Goal: Task Accomplishment & Management: Complete application form

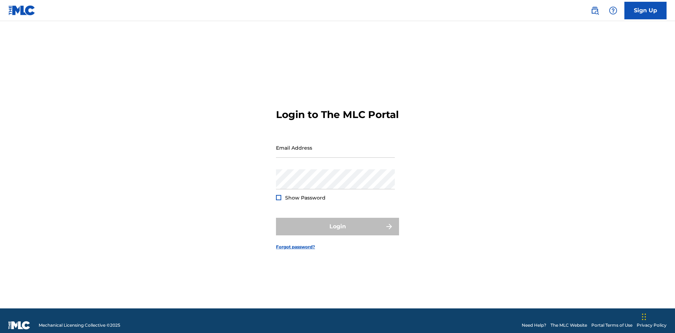
scroll to position [9, 0]
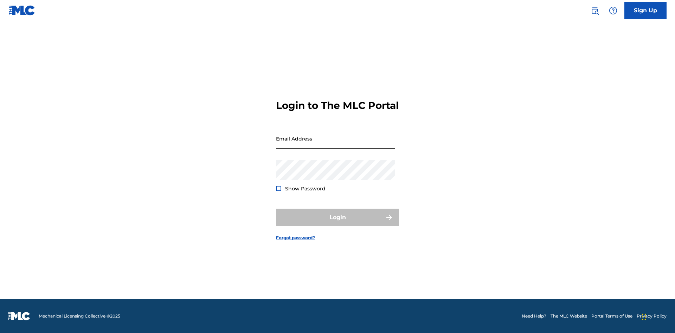
click at [335, 144] on input "Email Address" at bounding box center [335, 139] width 119 height 20
type input "[EMAIL_ADDRESS][DOMAIN_NAME]"
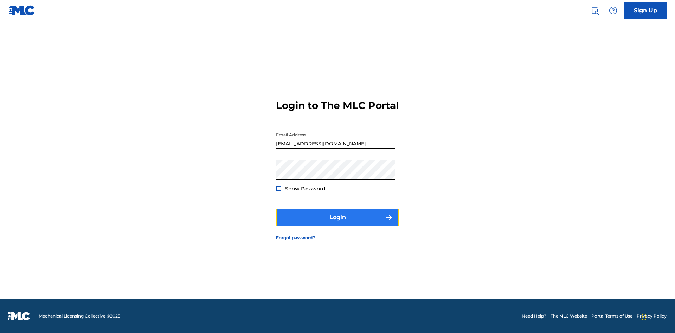
click at [337, 224] on button "Login" at bounding box center [337, 218] width 123 height 18
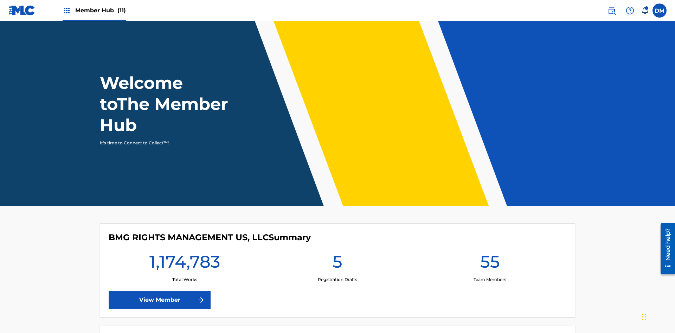
click at [100, 10] on span "Member Hub (11)" at bounding box center [100, 10] width 51 height 8
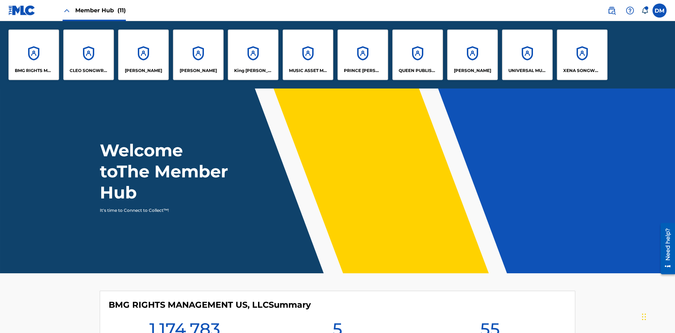
scroll to position [25, 0]
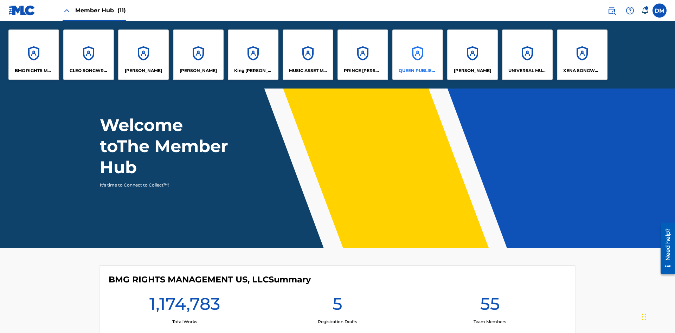
click at [417, 71] on p "QUEEN PUBLISHA" at bounding box center [418, 70] width 38 height 6
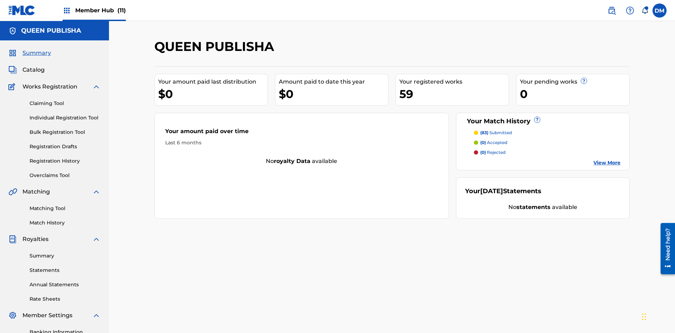
scroll to position [24, 0]
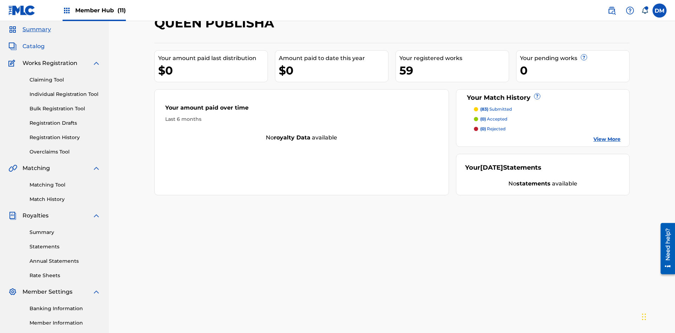
click at [33, 46] on span "Catalog" at bounding box center [33, 46] width 22 height 8
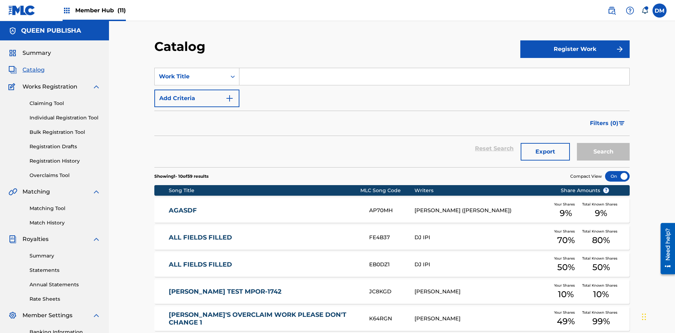
scroll to position [129, 0]
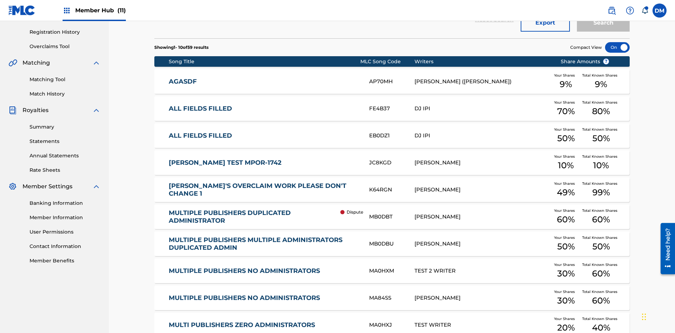
click at [617, 47] on div at bounding box center [617, 47] width 25 height 11
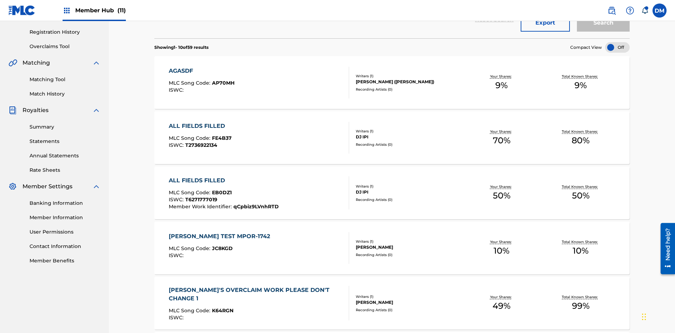
scroll to position [26, 0]
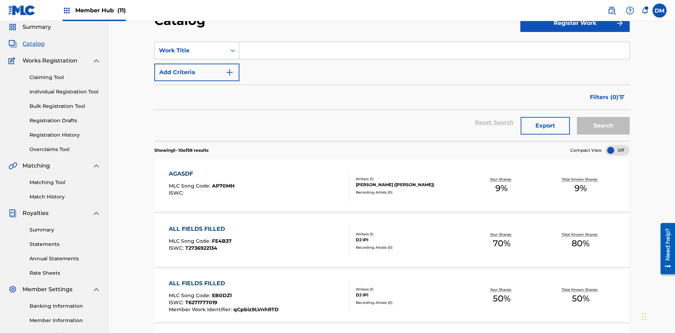
click at [434, 51] on input "Search Form" at bounding box center [434, 50] width 390 height 17
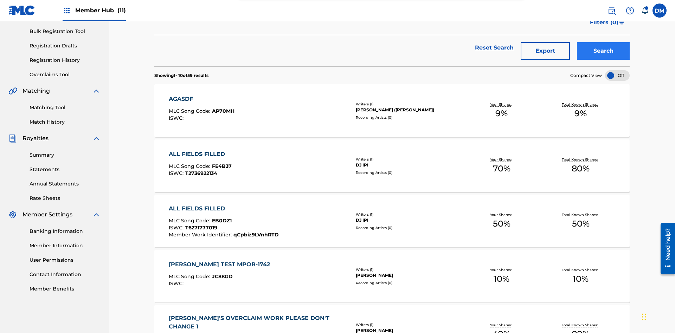
type input "ALL FIELDS FILLED"
click at [603, 51] on button "Search" at bounding box center [603, 51] width 53 height 18
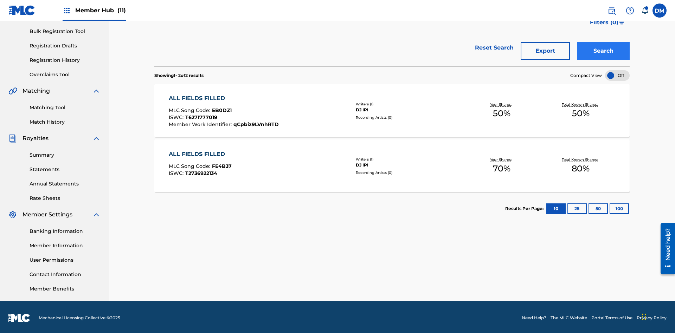
scroll to position [103, 0]
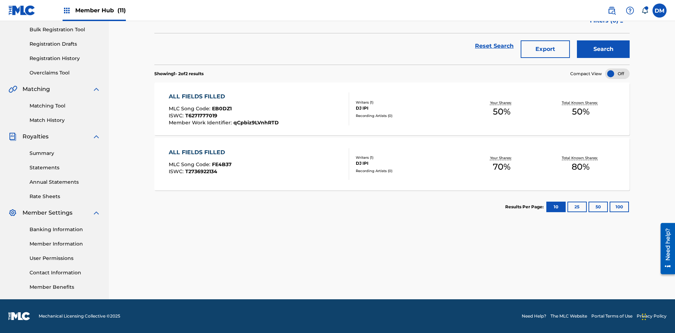
click at [221, 109] on span "EB0DZ1" at bounding box center [222, 108] width 20 height 6
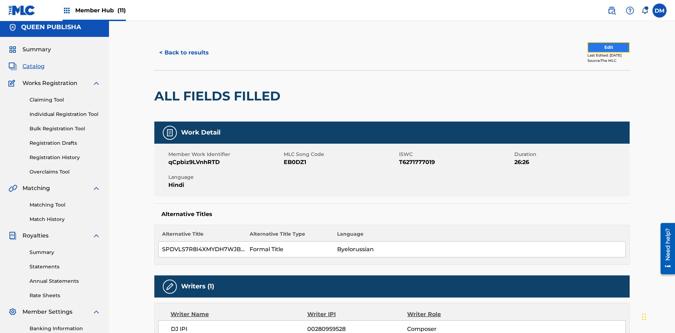
click at [600, 47] on button "Edit" at bounding box center [608, 47] width 42 height 11
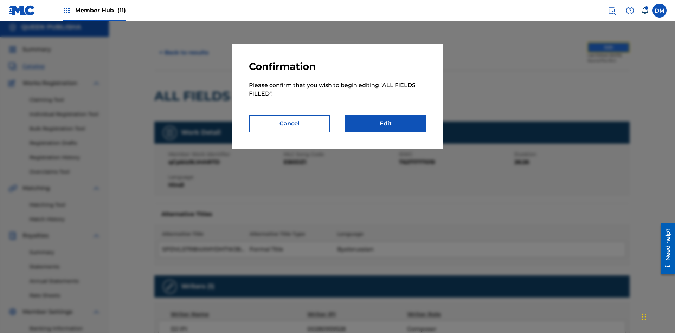
scroll to position [76, 0]
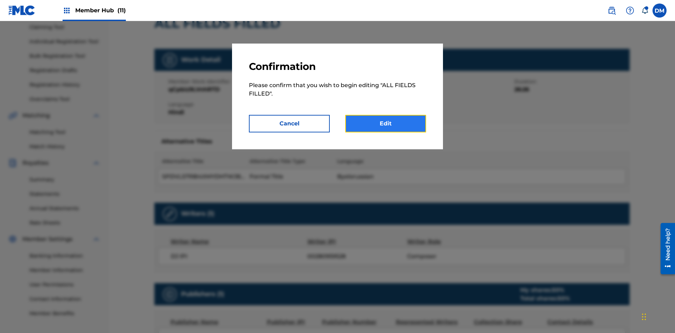
click at [386, 124] on link "Edit" at bounding box center [385, 124] width 81 height 18
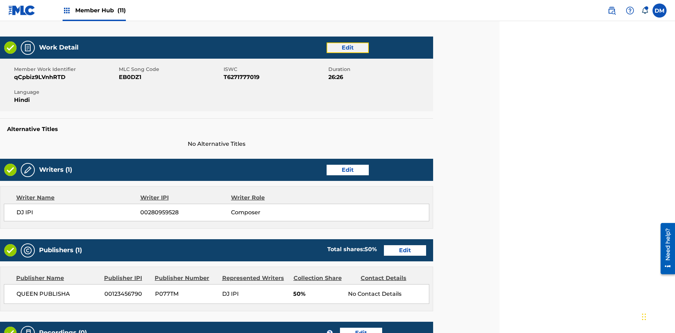
click at [347, 47] on link "Edit" at bounding box center [348, 48] width 42 height 11
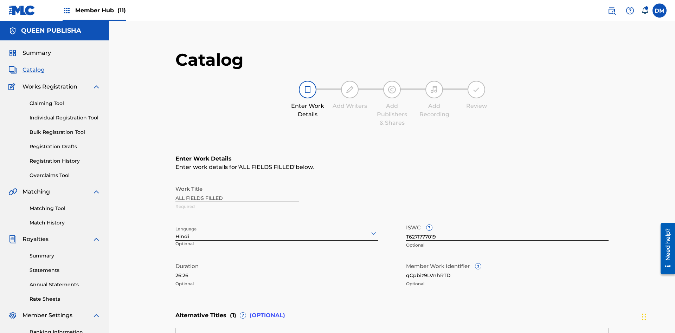
scroll to position [165, 175]
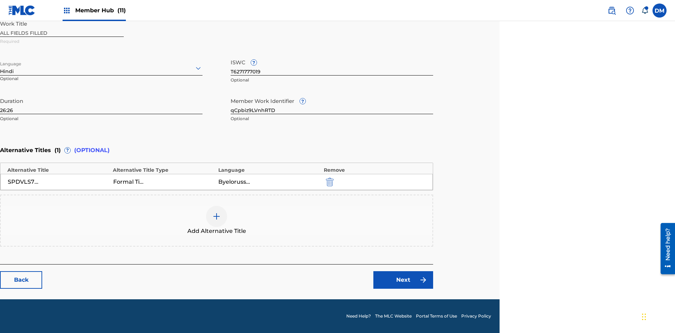
click at [101, 104] on input "26:26" at bounding box center [101, 104] width 202 height 20
type input "39:39"
click at [198, 68] on icon at bounding box center [198, 68] width 8 height 8
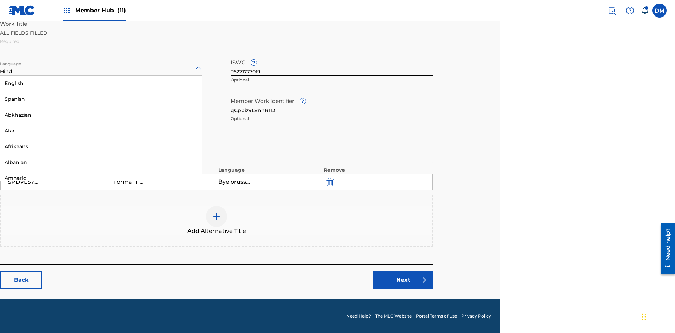
scroll to position [675, 0]
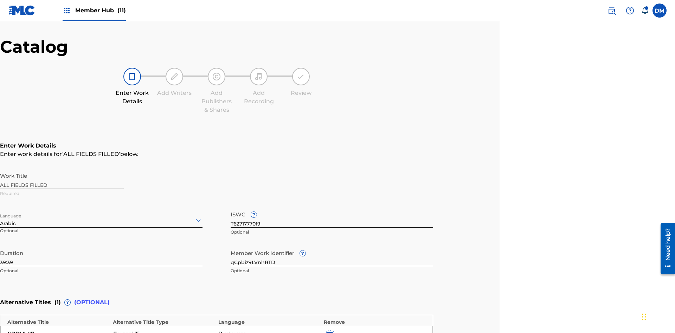
scroll to position [165, 175]
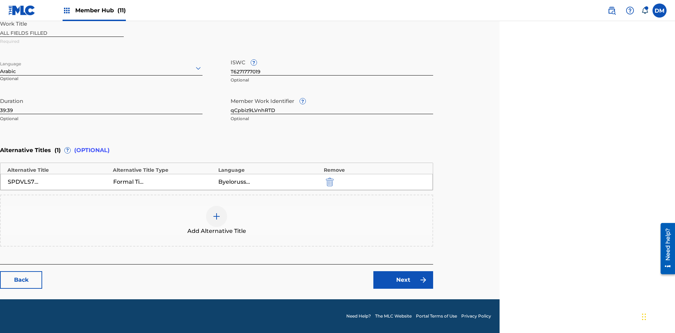
click at [332, 104] on input "qCpbiz9LVnhRTD" at bounding box center [332, 104] width 202 height 20
type input "Yw3R7ofCPzUSV8"
click at [332, 65] on input "T6271777019" at bounding box center [332, 66] width 202 height 20
type input "T9032768799"
click at [329, 182] on img "submit" at bounding box center [330, 182] width 8 height 8
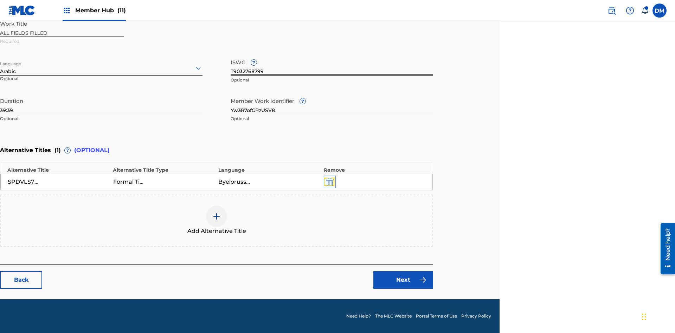
scroll to position [133, 175]
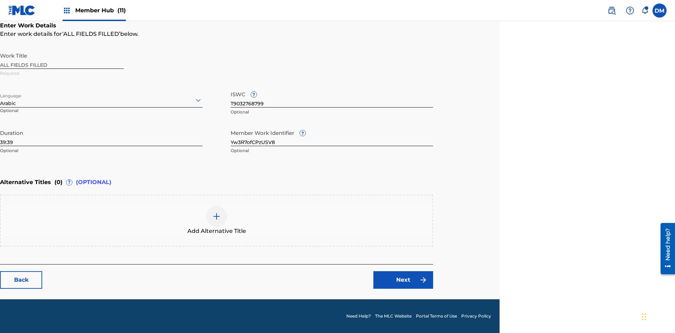
click at [217, 220] on img at bounding box center [216, 216] width 8 height 8
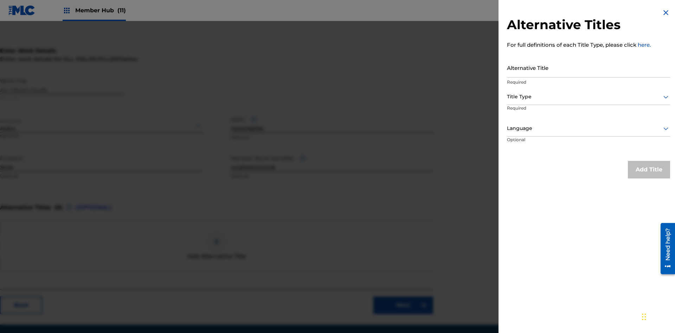
scroll to position [123, 175]
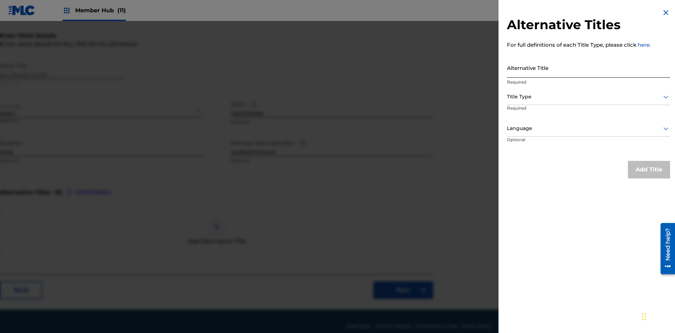
click at [588, 67] on input "Alternative Title" at bounding box center [588, 68] width 163 height 20
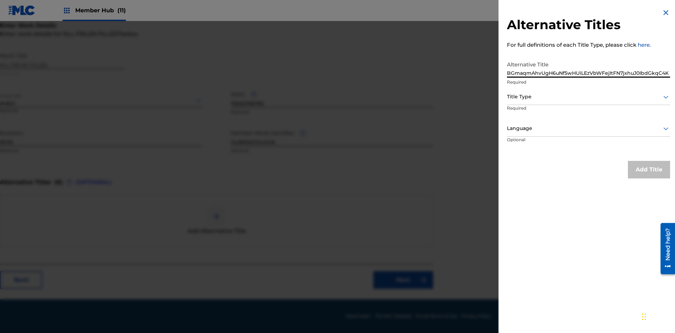
type input "BGmaqmAhvUgH6uNf5wHUiLEzVbWFejItFN7jxhuJ0IbdGkqC4K"
click at [588, 97] on div at bounding box center [588, 96] width 163 height 9
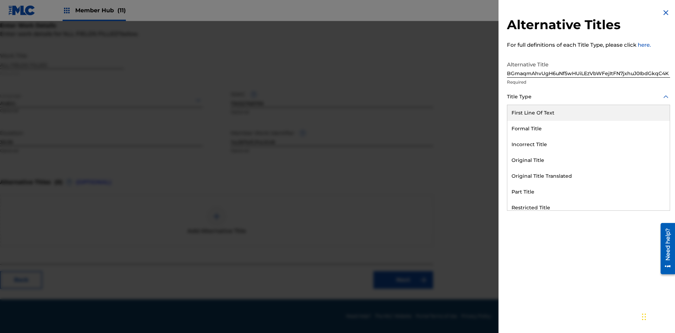
click at [588, 247] on div "Alternative Title With National Characters" at bounding box center [588, 255] width 162 height 16
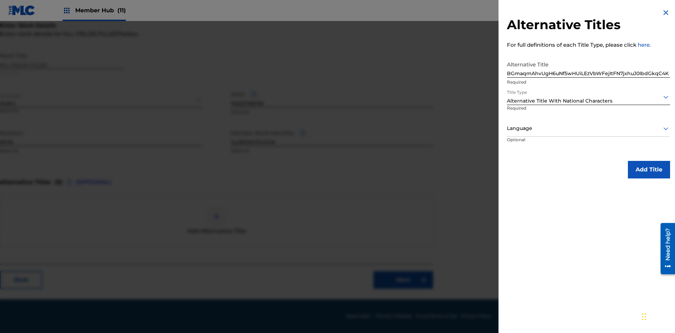
click at [588, 128] on div at bounding box center [588, 128] width 163 height 9
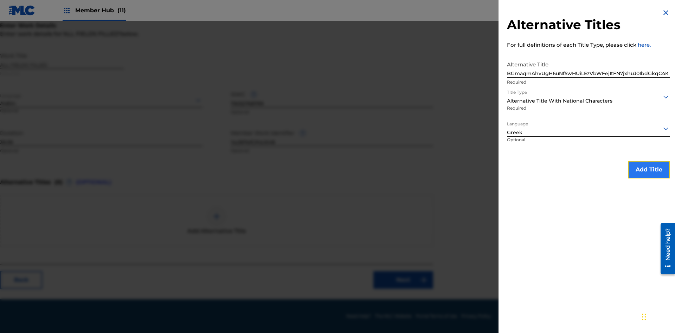
click at [649, 169] on button "Add Title" at bounding box center [649, 170] width 42 height 18
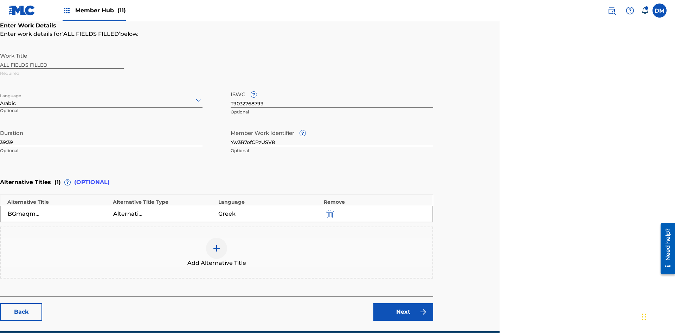
scroll to position [165, 175]
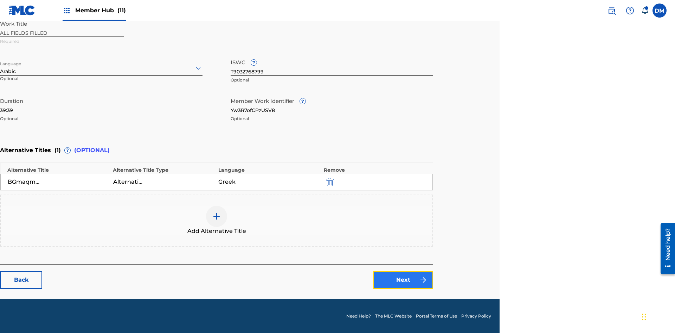
click at [403, 280] on link "Next" at bounding box center [403, 280] width 60 height 18
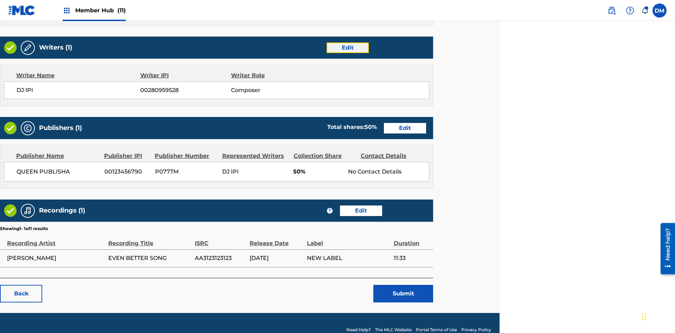
click at [347, 47] on link "Edit" at bounding box center [348, 48] width 42 height 11
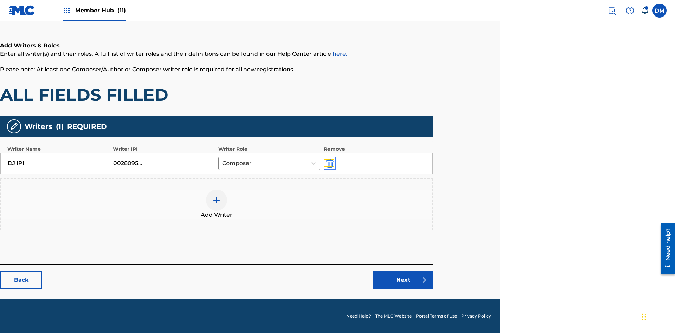
click at [329, 163] on img "submit" at bounding box center [330, 163] width 8 height 8
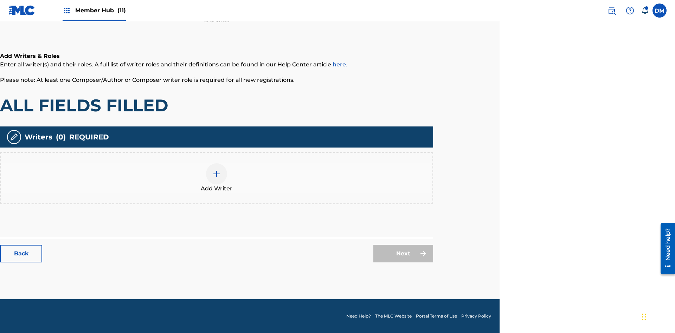
click at [217, 178] on img at bounding box center [216, 174] width 8 height 8
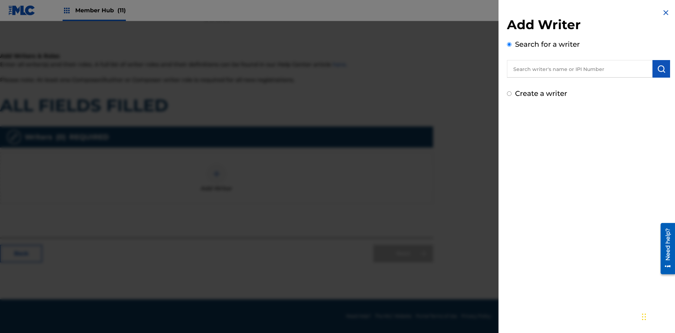
click at [509, 94] on input "Create a writer" at bounding box center [509, 93] width 5 height 5
radio input "false"
radio input "true"
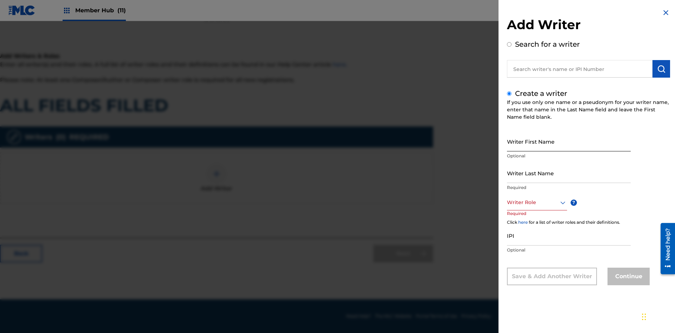
click at [569, 141] on input "Writer First Name" at bounding box center [569, 141] width 124 height 20
type input "JHSFwoanjt2Vt8naJqaQmDjVJ"
click at [569, 173] on input "Writer Last Name" at bounding box center [569, 173] width 124 height 20
type input "nL7SM4b3PgOlAMTB32b1oGiyF"
click at [536, 202] on div at bounding box center [537, 202] width 60 height 9
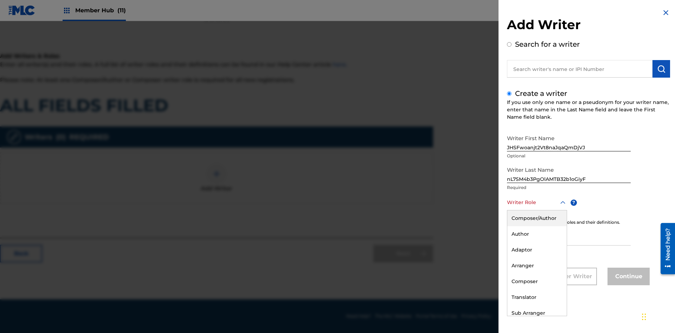
click at [536, 282] on div "Composer" at bounding box center [536, 282] width 59 height 16
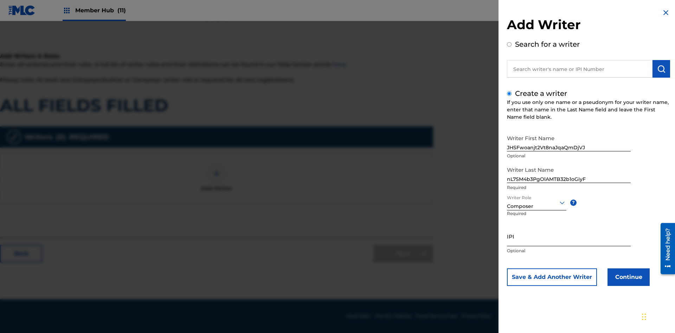
click at [569, 236] on input "IPI" at bounding box center [569, 236] width 124 height 20
type input "68590478783"
click at [627, 277] on button "Continue" at bounding box center [628, 278] width 42 height 18
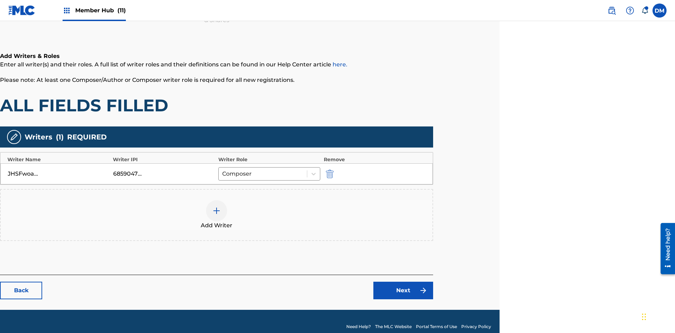
scroll to position [113, 175]
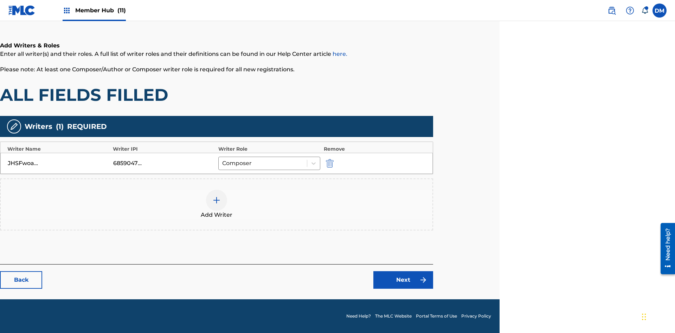
click at [217, 205] on div at bounding box center [216, 200] width 21 height 21
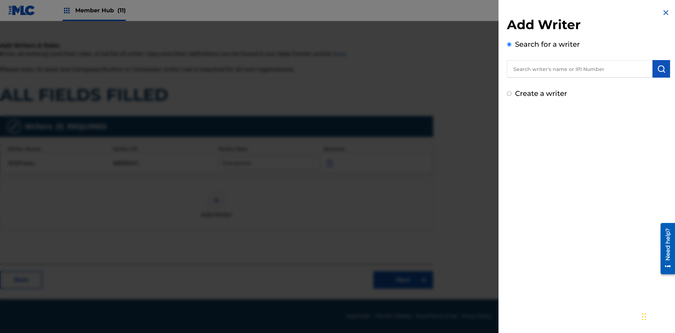
click at [509, 94] on input "Create a writer" at bounding box center [509, 93] width 5 height 5
radio input "false"
radio input "true"
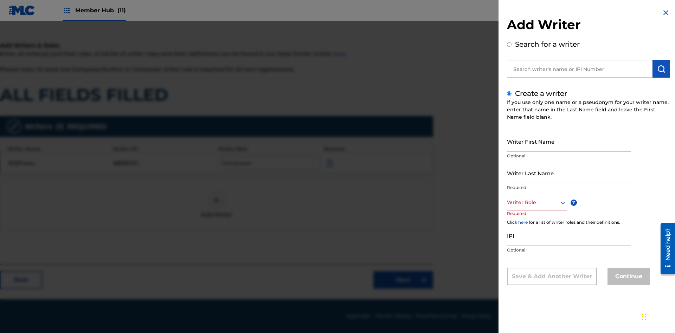
click at [569, 141] on input "Writer First Name" at bounding box center [569, 141] width 124 height 20
type input "8NUgXzShIsZjretTCKTfIJjRL"
click at [569, 173] on input "Writer Last Name" at bounding box center [569, 173] width 124 height 20
type input "sQD686ExWzETNjOIKdPnsjBSO"
click at [536, 202] on div at bounding box center [537, 202] width 60 height 9
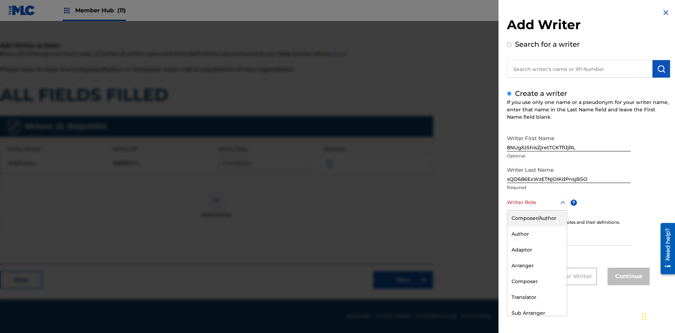
click at [536, 218] on div "Composer/Author" at bounding box center [536, 219] width 59 height 16
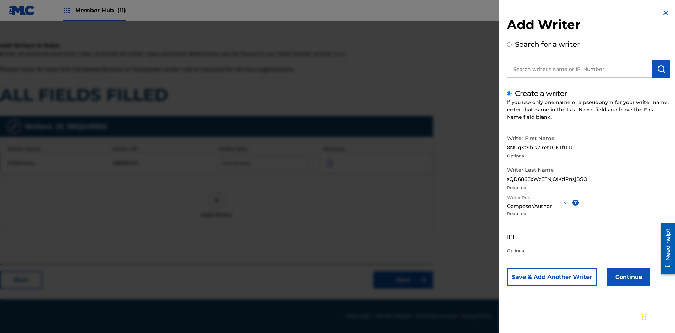
click at [569, 236] on input "IPI" at bounding box center [569, 236] width 124 height 20
type input "98269852456"
click at [627, 277] on button "Continue" at bounding box center [628, 278] width 42 height 18
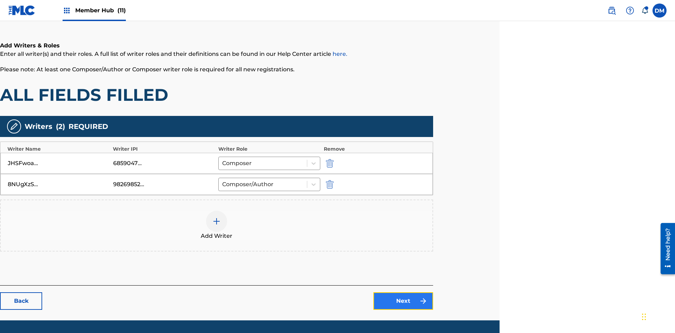
click at [403, 292] on link "Next" at bounding box center [403, 301] width 60 height 18
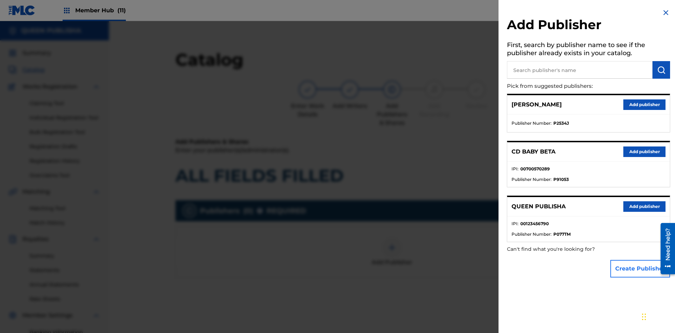
click at [640, 269] on button "Create Publisher" at bounding box center [640, 269] width 60 height 18
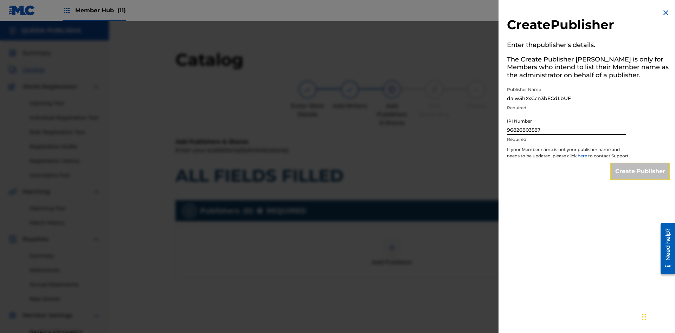
click at [640, 178] on input "Create Publisher" at bounding box center [640, 172] width 60 height 18
click at [640, 163] on input "Create Publisher" at bounding box center [640, 172] width 60 height 18
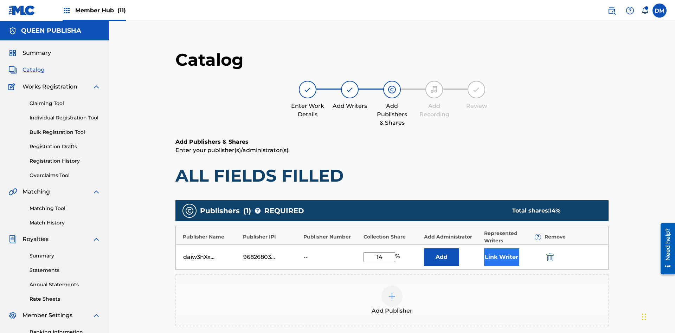
type input "14"
click at [484, 249] on button "Link Writer" at bounding box center [501, 258] width 35 height 18
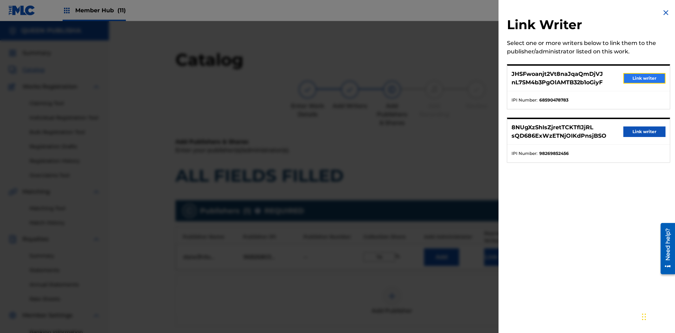
click at [644, 78] on button "Link writer" at bounding box center [644, 78] width 42 height 11
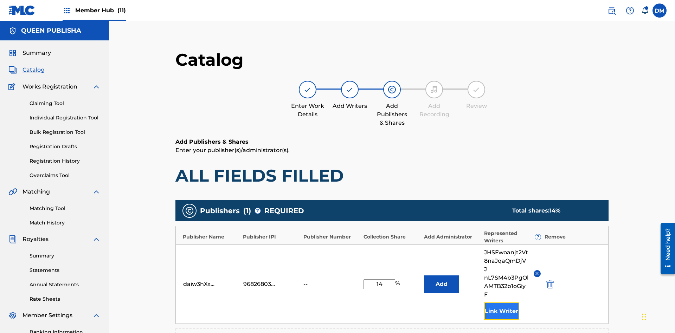
click at [484, 303] on button "Link Writer" at bounding box center [501, 312] width 35 height 18
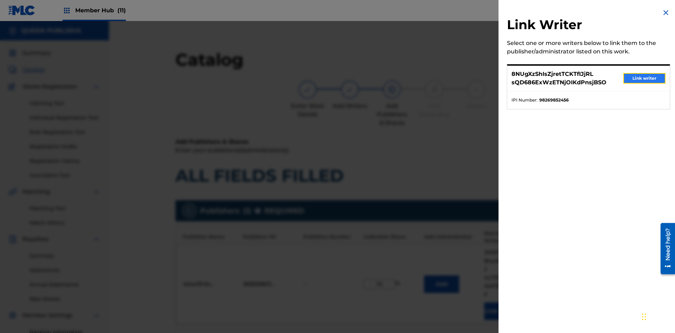
click at [644, 78] on button "Link writer" at bounding box center [644, 78] width 42 height 11
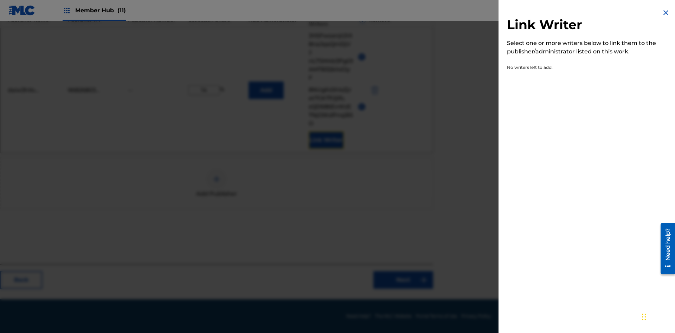
click at [666, 13] on img at bounding box center [666, 12] width 8 height 8
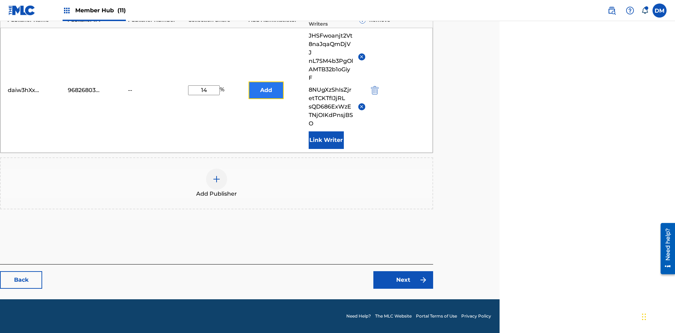
click at [266, 90] on button "Add" at bounding box center [266, 91] width 35 height 18
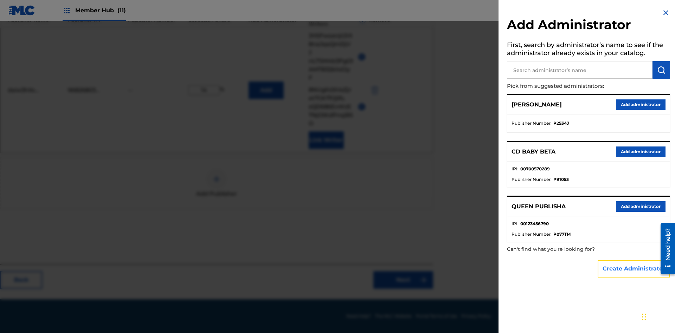
click at [634, 269] on button "Create Administrator" at bounding box center [634, 269] width 72 height 18
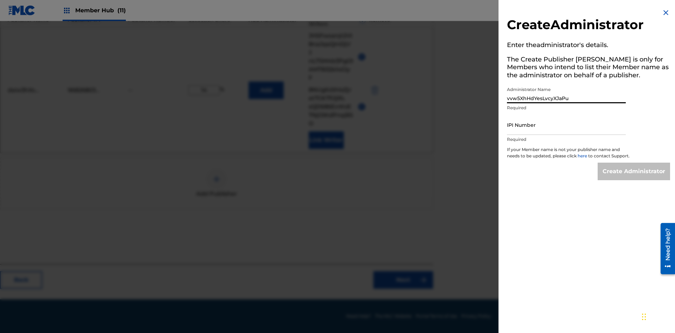
click at [566, 125] on input "IPI Number" at bounding box center [566, 125] width 119 height 20
click at [634, 178] on input "Create Administrator" at bounding box center [634, 172] width 72 height 18
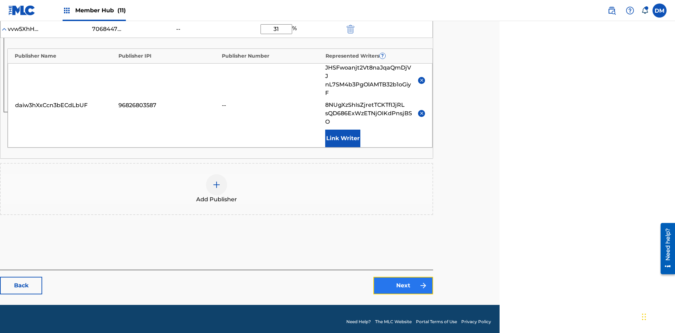
click at [403, 280] on link "Next" at bounding box center [403, 286] width 60 height 18
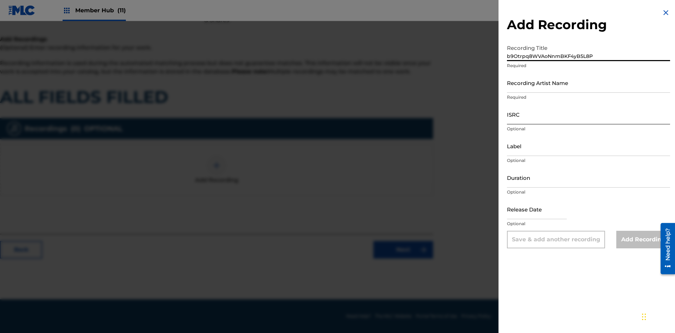
type input "b9Otrpq8WVAoNnmBKF4yB5L8P"
click at [588, 83] on input "Recording Artist Name" at bounding box center [588, 83] width 163 height 20
type input "UCnamED24wSEP9D8nggTXjYjy"
click at [588, 114] on input "ISRC" at bounding box center [588, 114] width 163 height 20
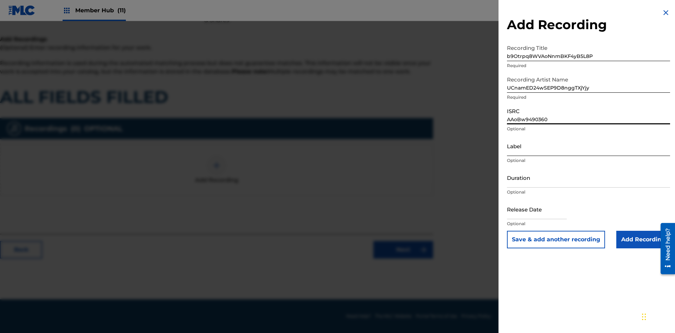
type input "AAoBw9490360"
click at [588, 146] on input "Label" at bounding box center [588, 146] width 163 height 20
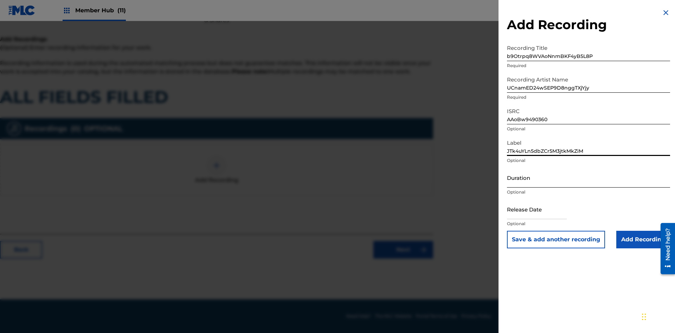
type input "JTk4uYLn5dbZCr5M3jtkMkZiM"
click at [588, 178] on input "Duration" at bounding box center [588, 178] width 163 height 20
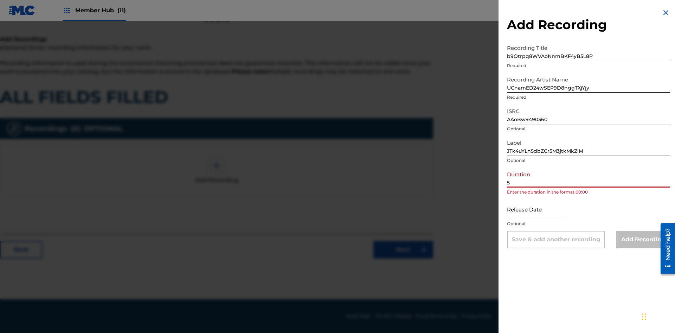
click at [588, 178] on input "5" at bounding box center [588, 178] width 163 height 20
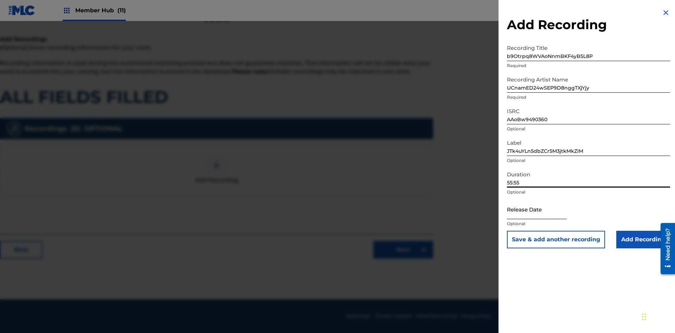
type input "55:55"
click at [542, 210] on input "text" at bounding box center [537, 209] width 60 height 20
select select "8"
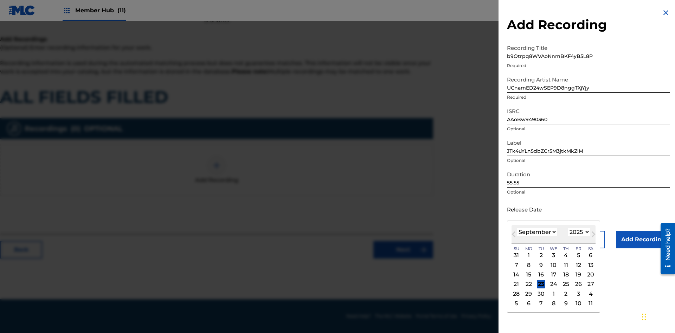
select select "2025"
click at [578, 232] on select "1900 1901 1902 1903 1904 1905 1906 1907 1908 1909 1910 1911 1912 1913 1914 1915…" at bounding box center [579, 232] width 22 height 8
click at [553, 256] on div "3" at bounding box center [553, 255] width 8 height 8
click at [643, 240] on input "Add Recording" at bounding box center [643, 240] width 54 height 18
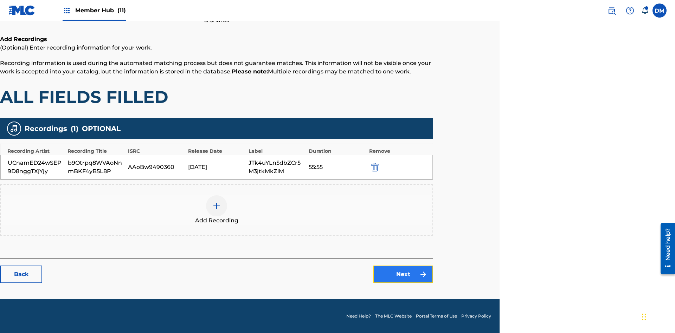
click at [403, 275] on link "Next" at bounding box center [403, 275] width 60 height 18
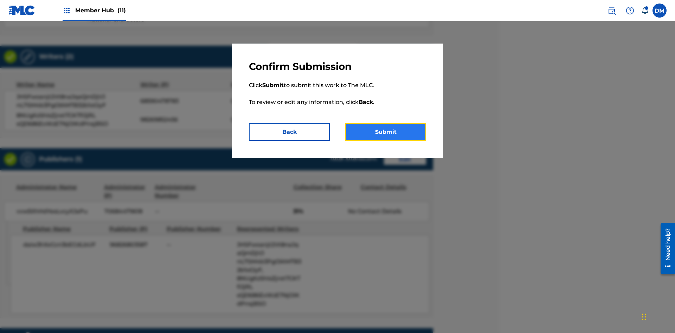
click at [386, 132] on button "Submit" at bounding box center [385, 132] width 81 height 18
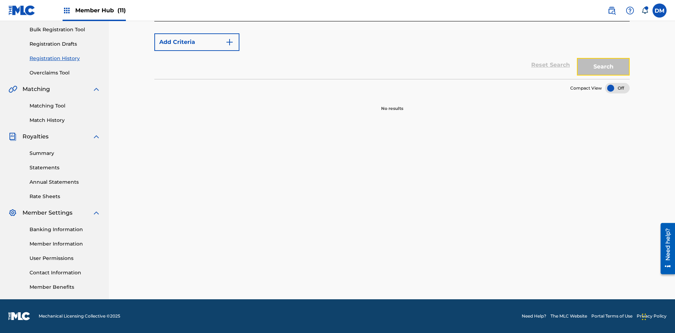
click at [603, 76] on button "Search" at bounding box center [603, 67] width 53 height 18
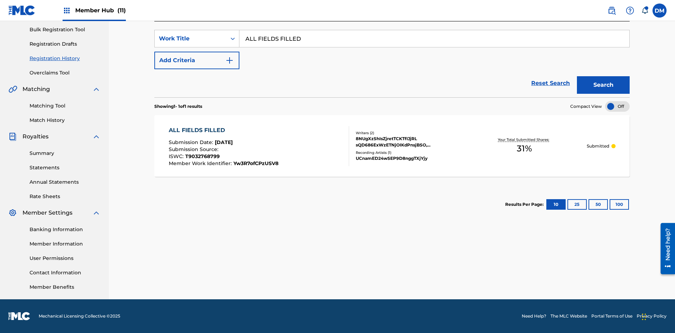
click at [392, 146] on div "8NUgXzShIsZjretTCKTfIJjRL sQD686ExWzETNjOIKdPnsjBSO, JHSFwoanjt2Vt8naJqaQmDjVJ …" at bounding box center [409, 142] width 106 height 13
